Goal: Transaction & Acquisition: Purchase product/service

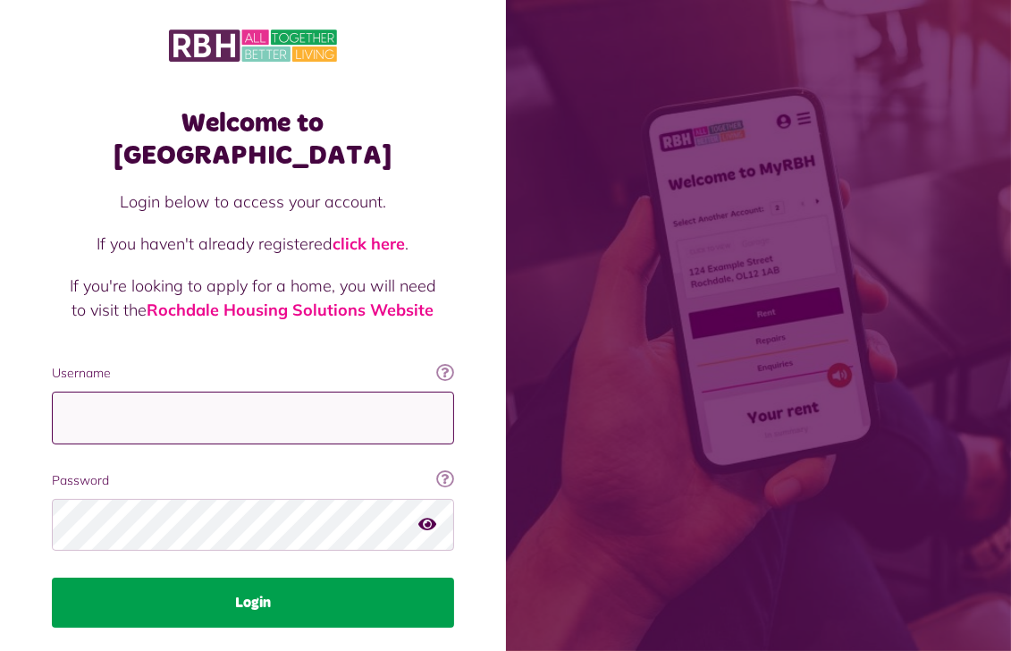
type input "**********"
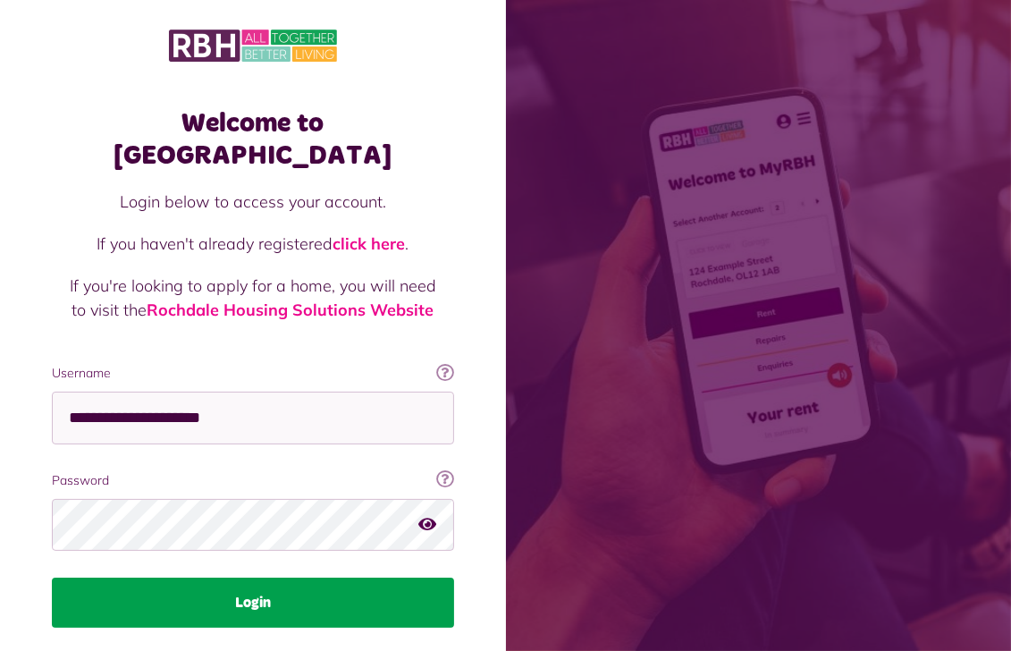
click at [260, 577] on button "Login" at bounding box center [253, 602] width 402 height 50
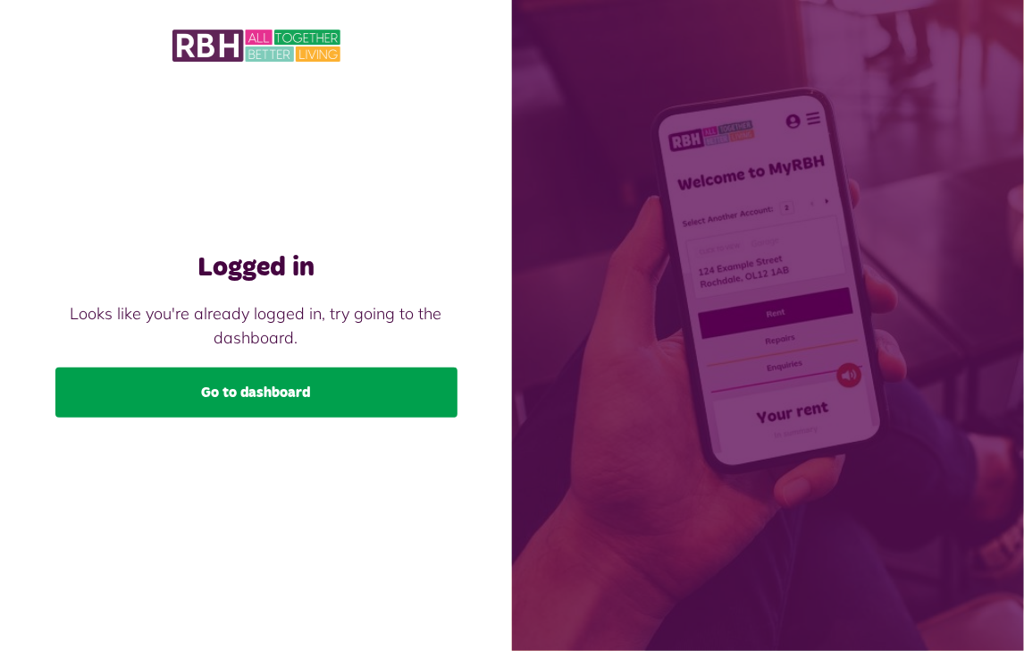
click at [257, 383] on link "Go to dashboard" at bounding box center [256, 392] width 402 height 50
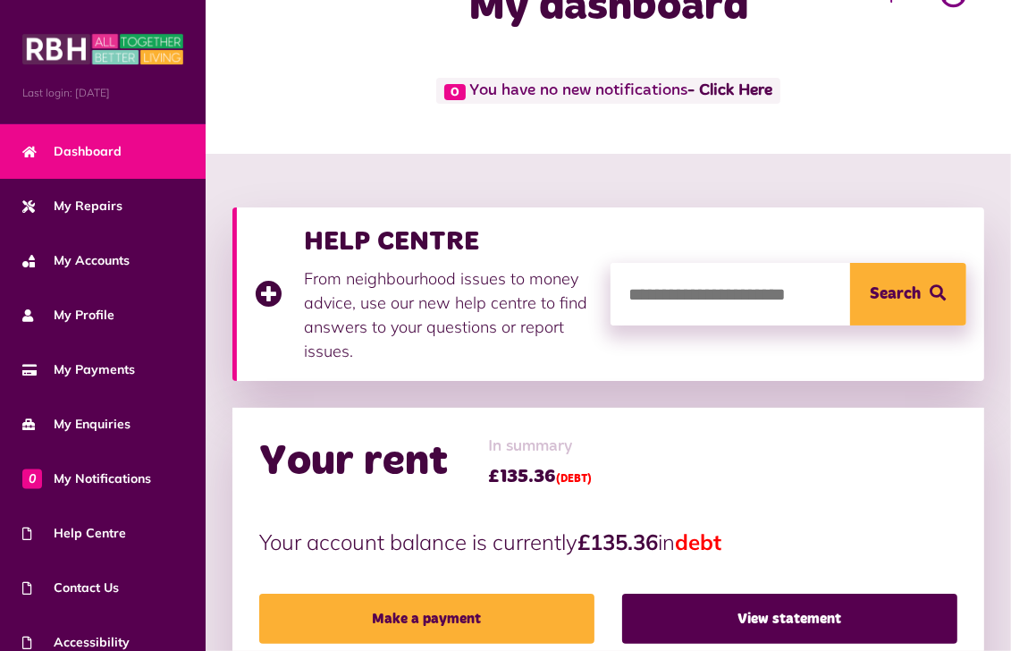
scroll to position [179, 0]
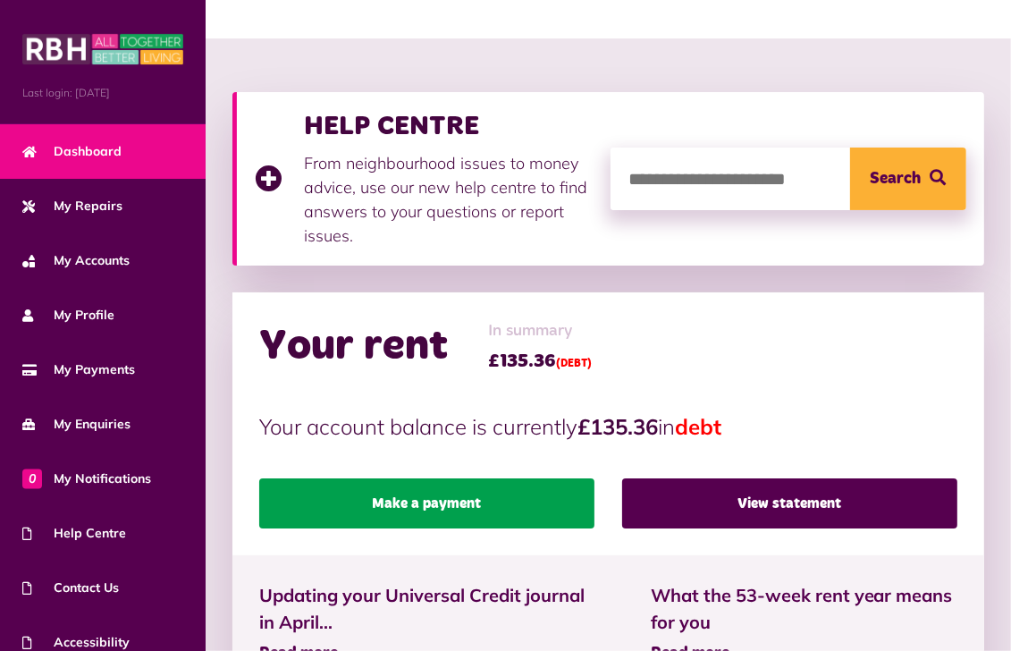
click at [422, 499] on link "Make a payment" at bounding box center [426, 503] width 335 height 50
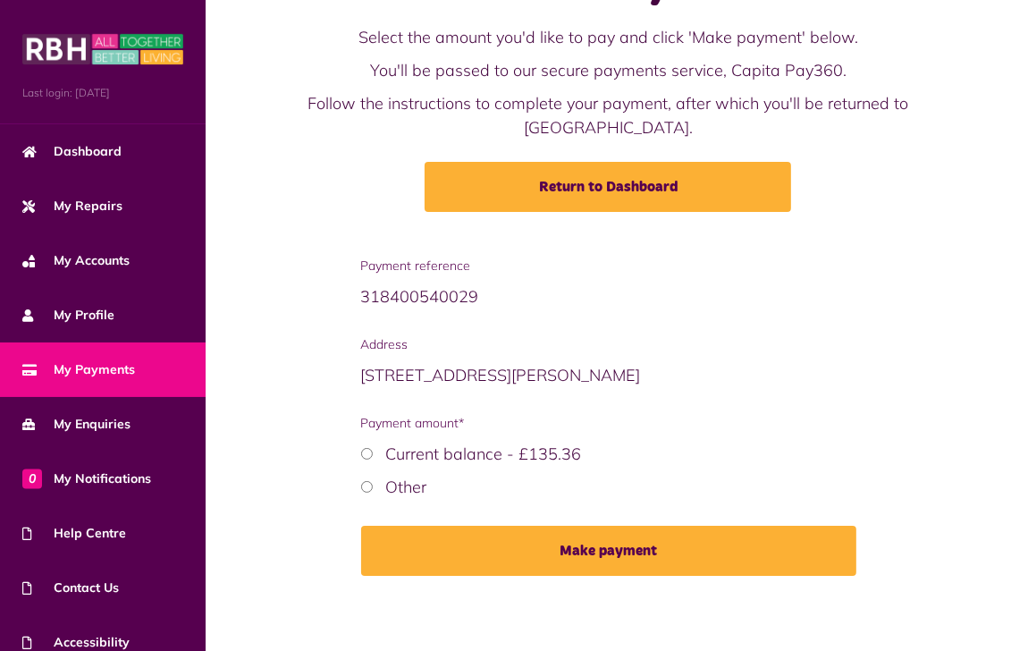
scroll to position [89, 0]
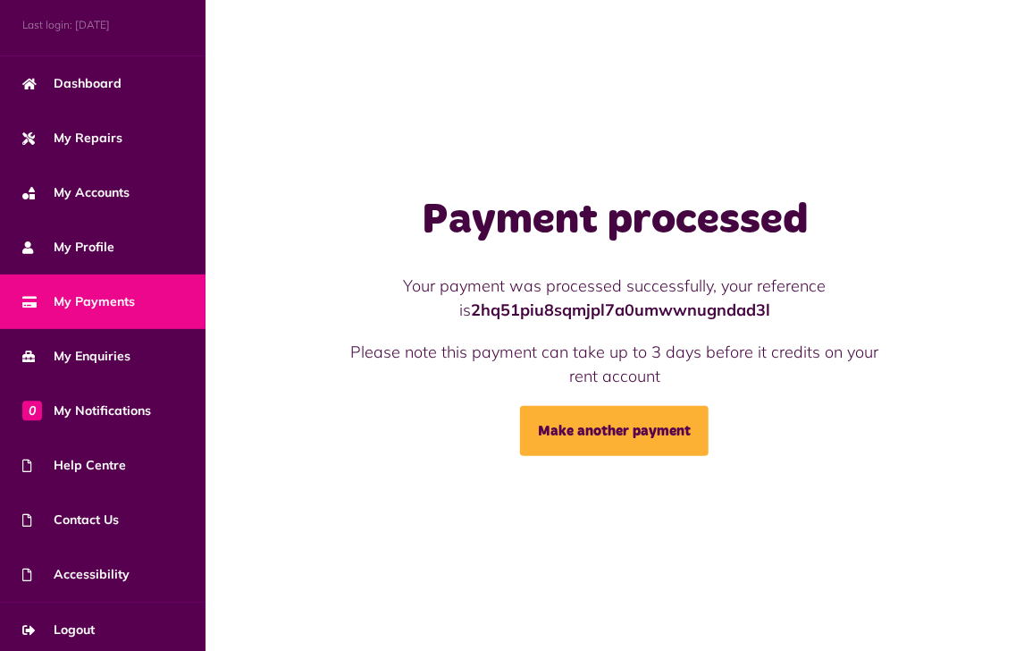
scroll to position [72, 0]
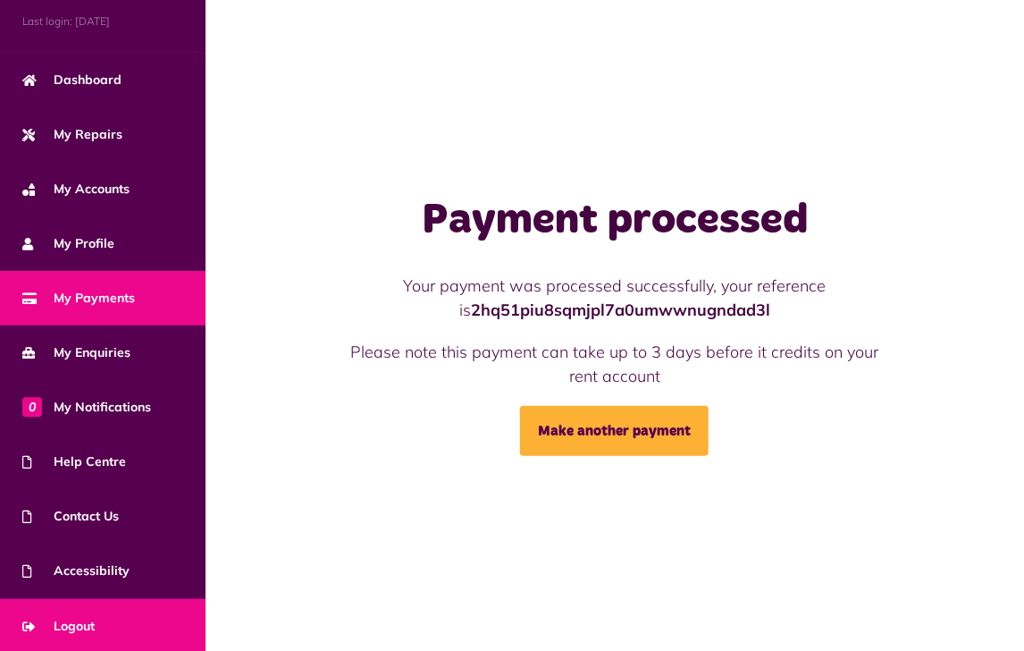
click at [93, 617] on span "Logout" at bounding box center [58, 626] width 72 height 19
